Goal: Check status: Check status

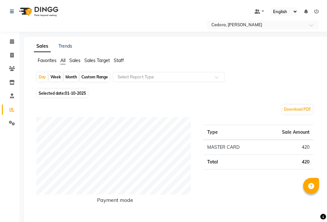
click at [73, 77] on div "Month" at bounding box center [71, 77] width 15 height 9
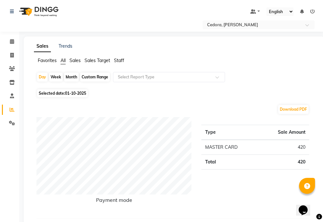
select select "10"
select select "2025"
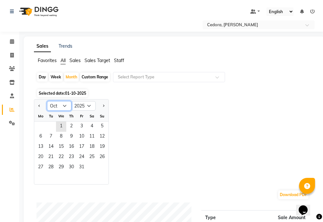
click at [67, 106] on select "Jan Feb Mar Apr May Jun [DATE] Aug Sep Oct Nov Dec" at bounding box center [59, 106] width 24 height 10
select select "8"
click at [47, 101] on select "Jan Feb Mar Apr May Jun [DATE] Aug Sep Oct Nov Dec" at bounding box center [59, 106] width 24 height 10
click at [82, 125] on span "1" at bounding box center [81, 127] width 10 height 10
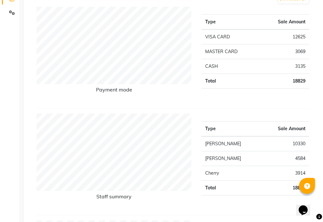
scroll to position [110, 0]
